Goal: Task Accomplishment & Management: Manage account settings

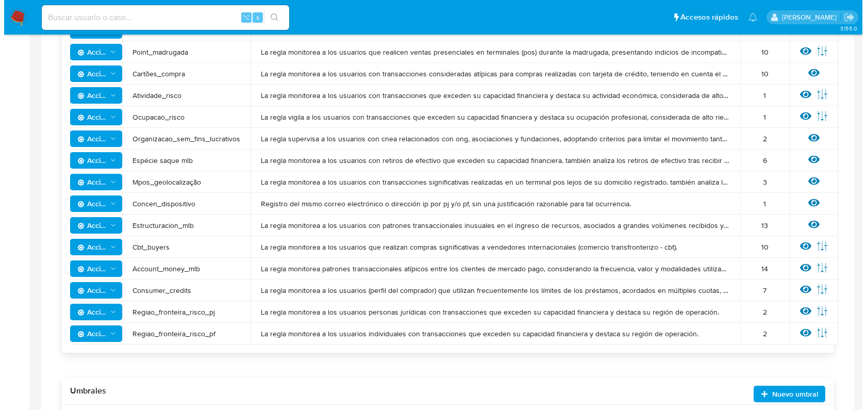
scroll to position [678, 0]
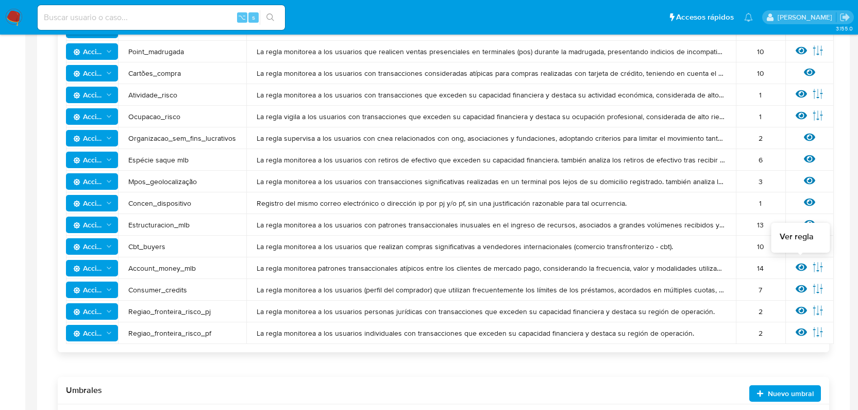
click at [803, 269] on icon at bounding box center [801, 267] width 11 height 8
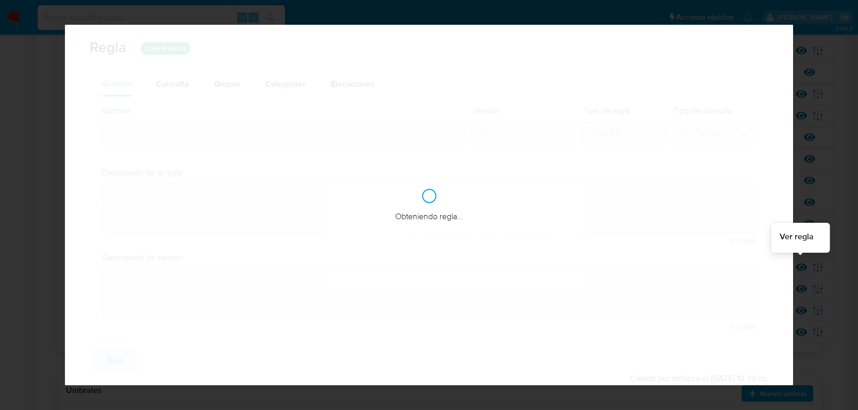
type input "Account_money_mlb"
type textarea "La regla monitorea patrones transaccionales atípicos entre los clientes de merc…"
type textarea "Seguimiento de operaciones que, por su naturaleza, valor y forma habitual, cons…"
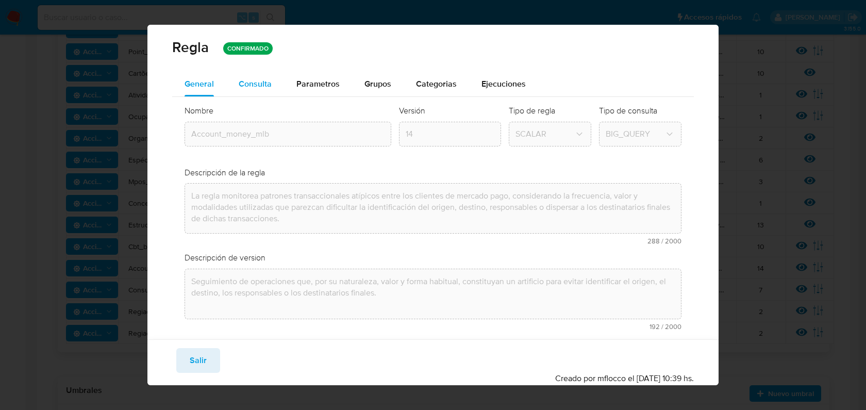
click at [243, 85] on span "Consulta" at bounding box center [255, 84] width 33 height 12
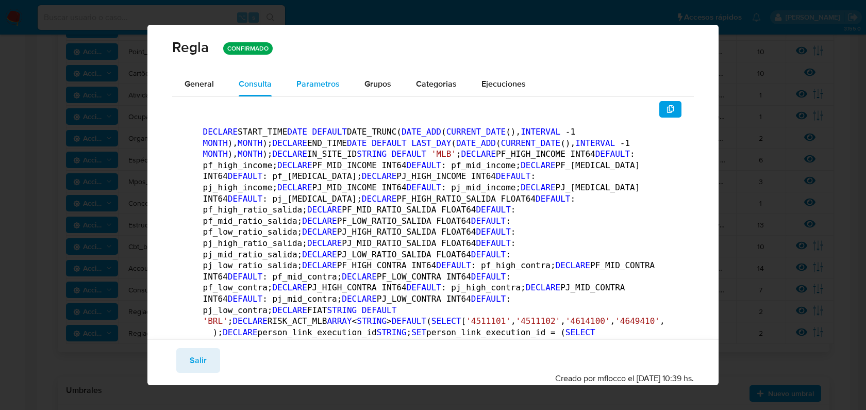
click at [320, 88] on span "Parametros" at bounding box center [317, 84] width 43 height 12
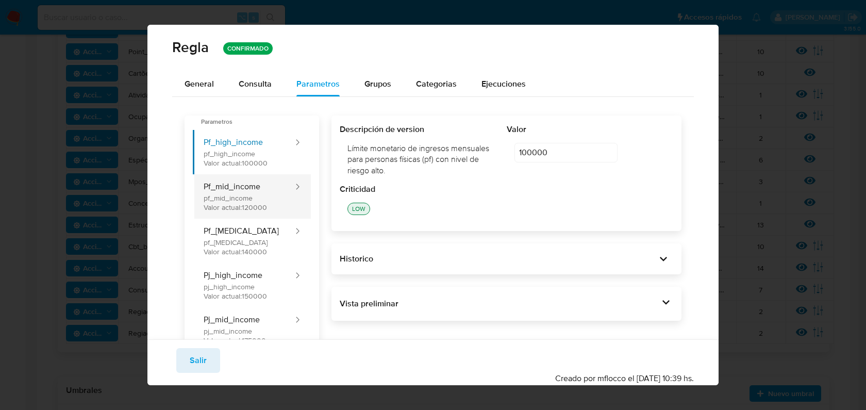
click at [262, 193] on button "Pf_mid_income pf_mid_income Valor actual: 120000" at bounding box center [244, 196] width 102 height 44
type input "120000"
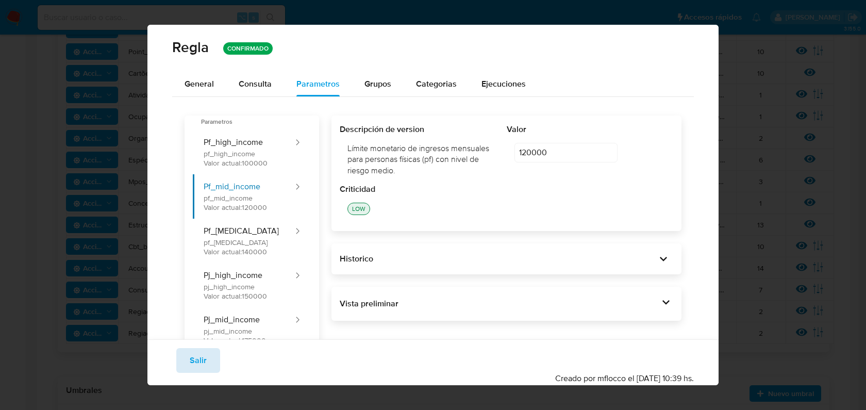
click at [197, 358] on span "Salir" at bounding box center [198, 360] width 17 height 23
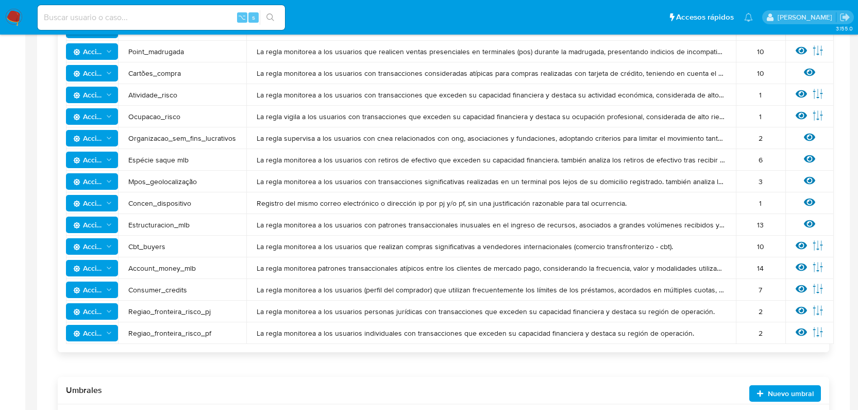
click at [111, 266] on icon "Acciones" at bounding box center [109, 268] width 8 height 8
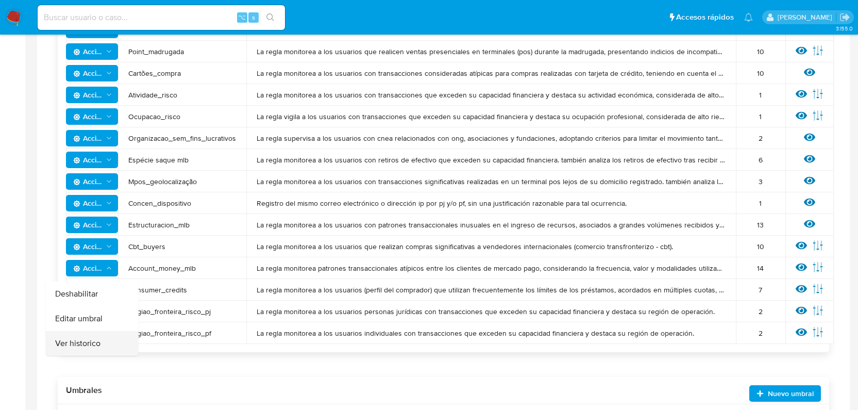
click at [110, 344] on button "Ver historico" at bounding box center [92, 343] width 93 height 25
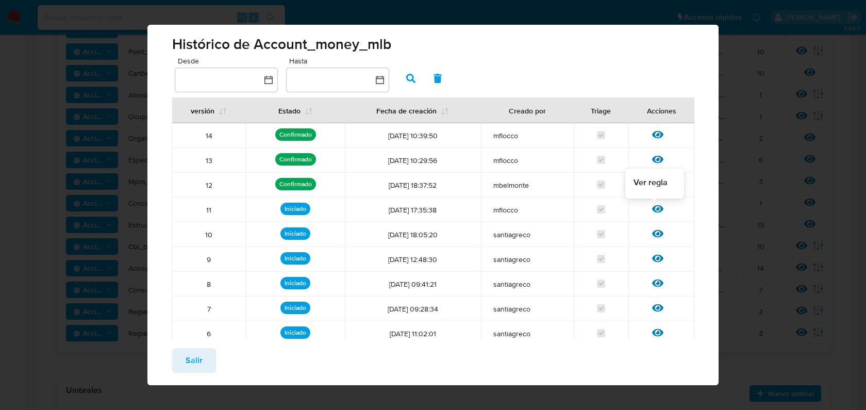
click at [659, 210] on div at bounding box center [661, 212] width 19 height 10
click at [655, 209] on icon at bounding box center [657, 209] width 11 height 8
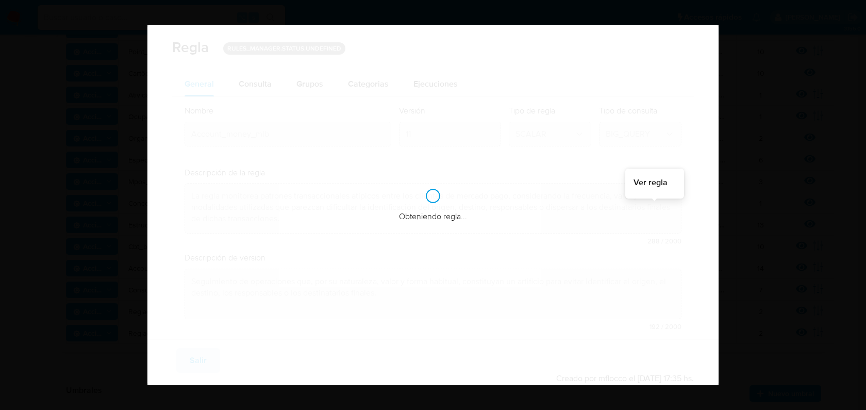
checkbox input "true"
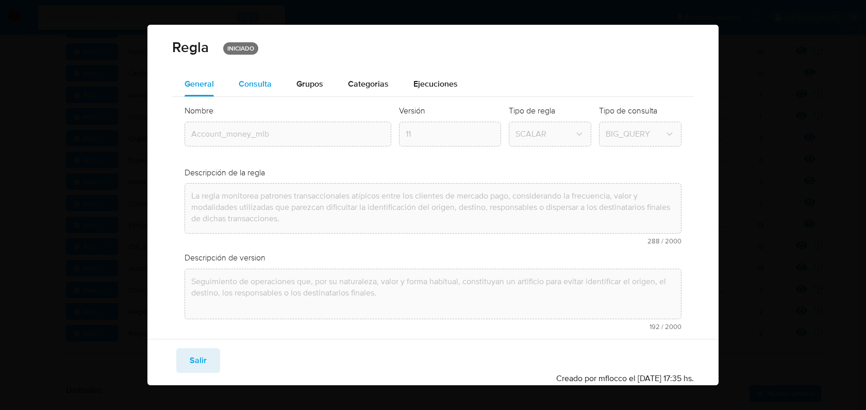
click at [260, 87] on span "Consulta" at bounding box center [255, 84] width 33 height 12
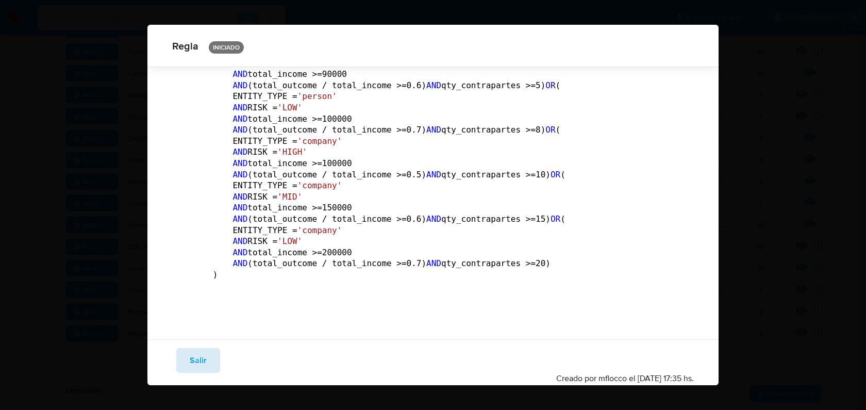
click at [203, 366] on span "Salir" at bounding box center [198, 360] width 17 height 23
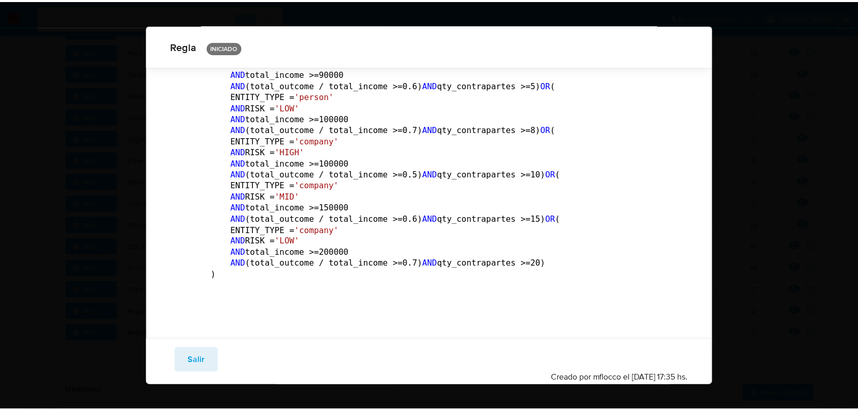
scroll to position [42, 0]
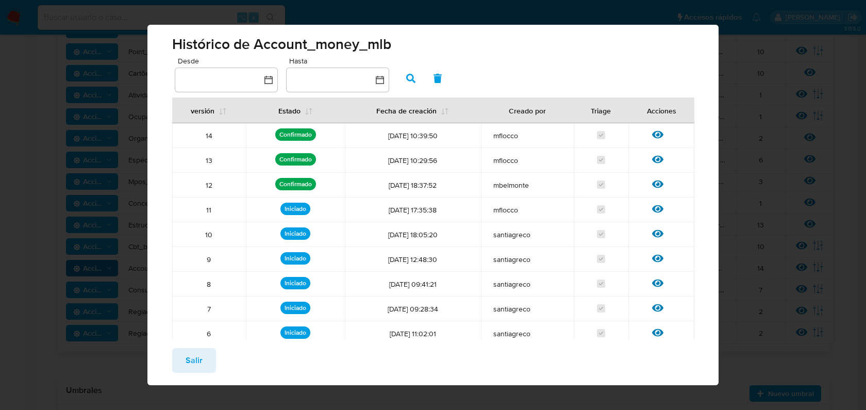
click at [207, 358] on button "Salir" at bounding box center [194, 360] width 44 height 25
